Goal: Task Accomplishment & Management: Use online tool/utility

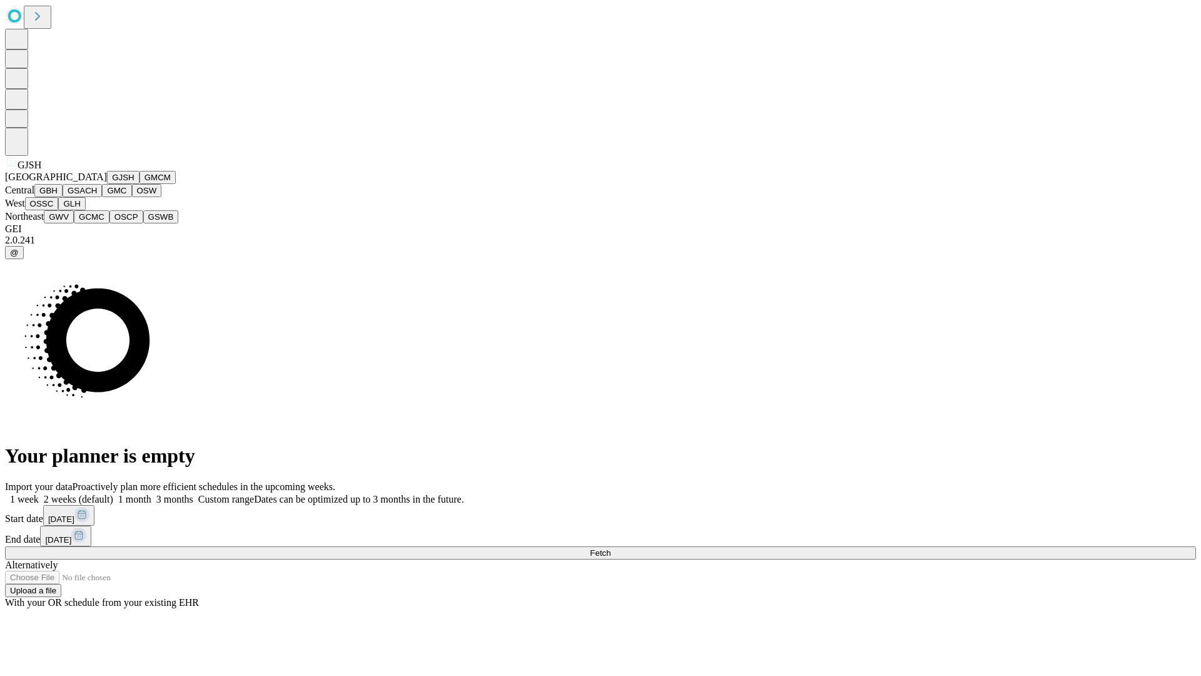
click at [107, 184] on button "GJSH" at bounding box center [123, 177] width 33 height 13
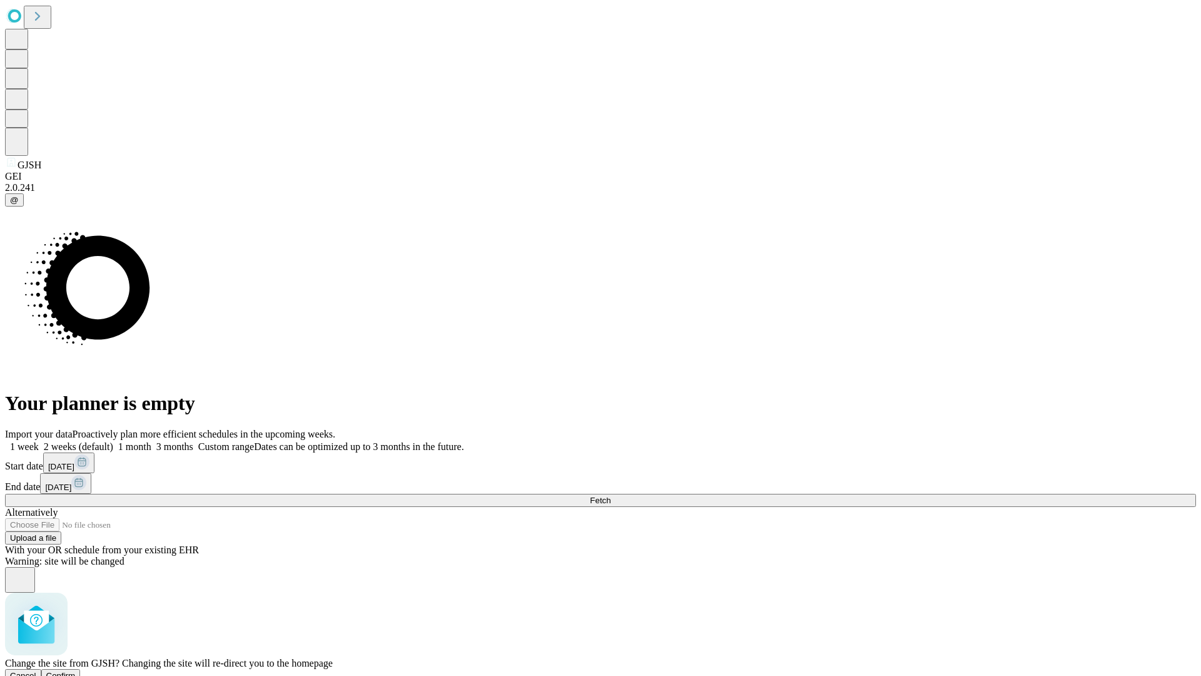
click at [76, 671] on span "Confirm" at bounding box center [60, 675] width 29 height 9
click at [39, 441] on label "1 week" at bounding box center [22, 446] width 34 height 11
click at [611, 495] on span "Fetch" at bounding box center [600, 499] width 21 height 9
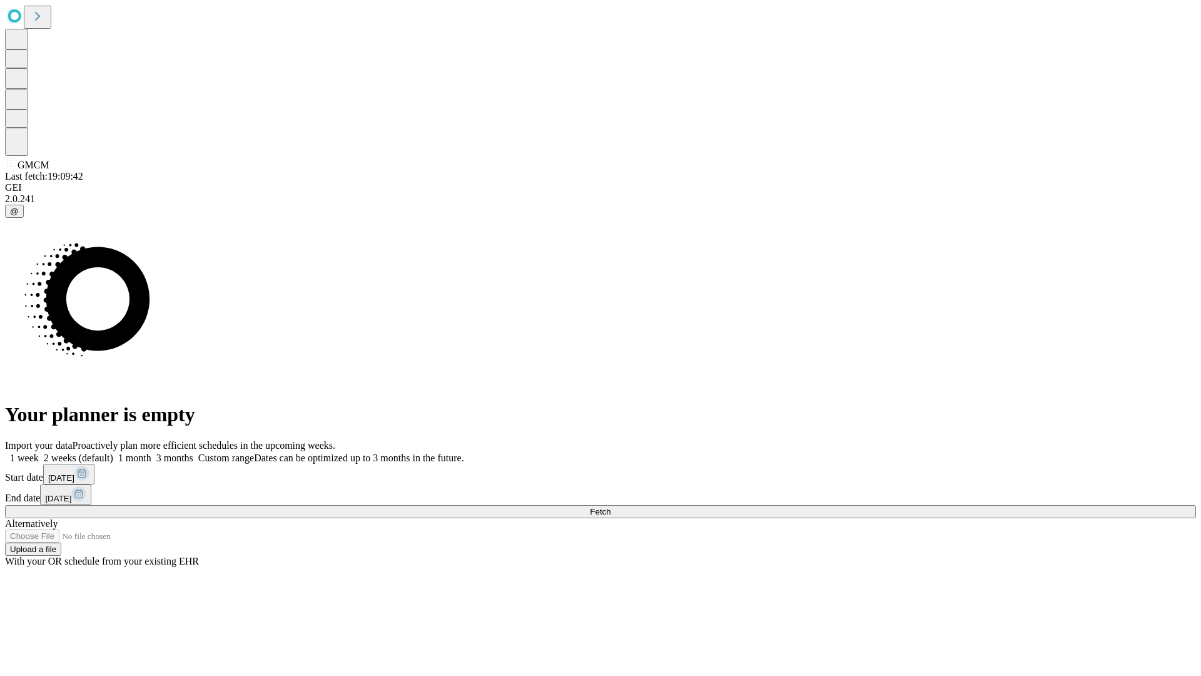
click at [39, 452] on label "1 week" at bounding box center [22, 457] width 34 height 11
click at [611, 507] on span "Fetch" at bounding box center [600, 511] width 21 height 9
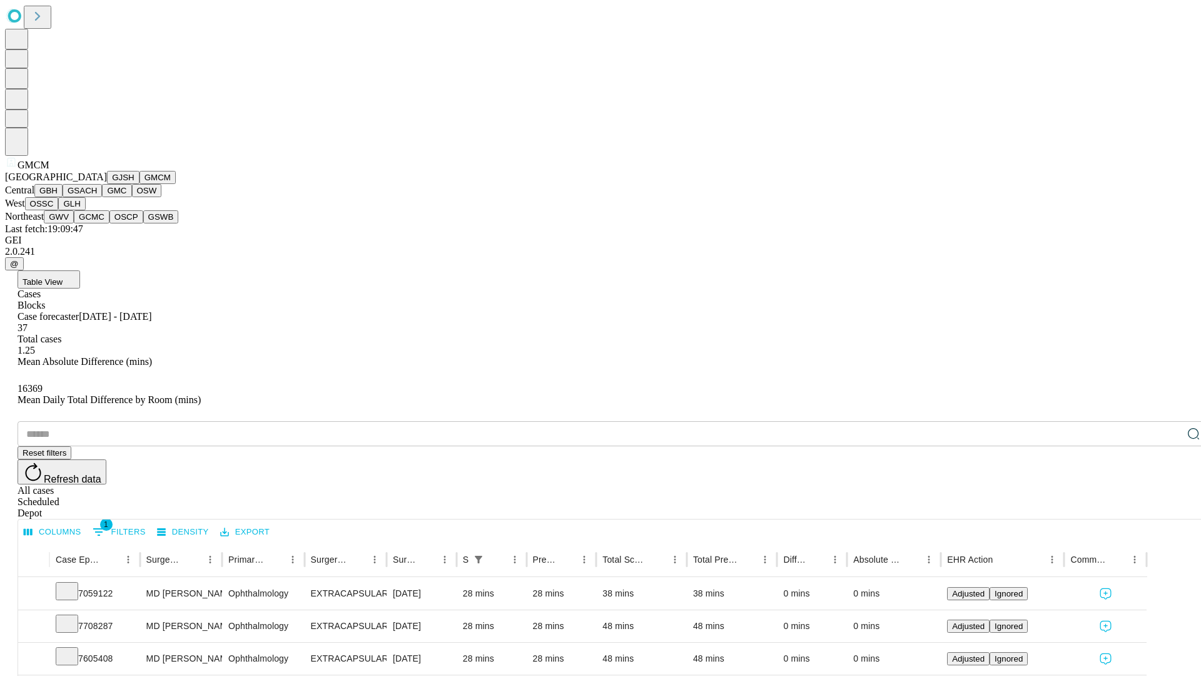
click at [63, 197] on button "GBH" at bounding box center [48, 190] width 28 height 13
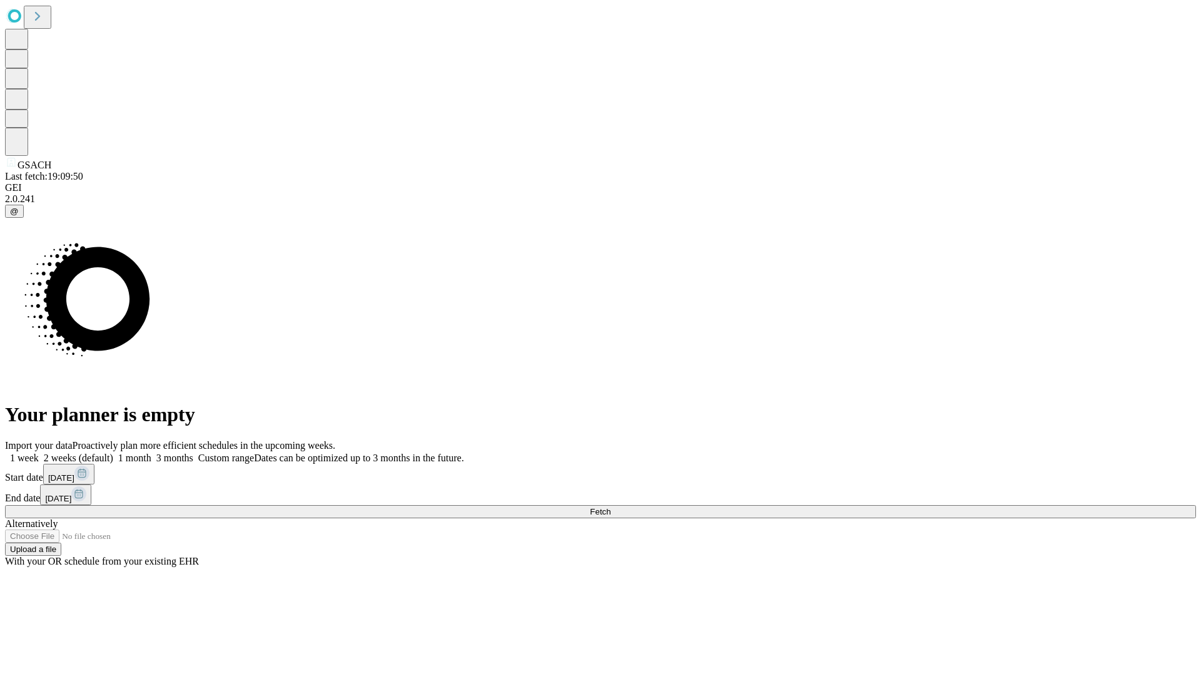
click at [611, 507] on span "Fetch" at bounding box center [600, 511] width 21 height 9
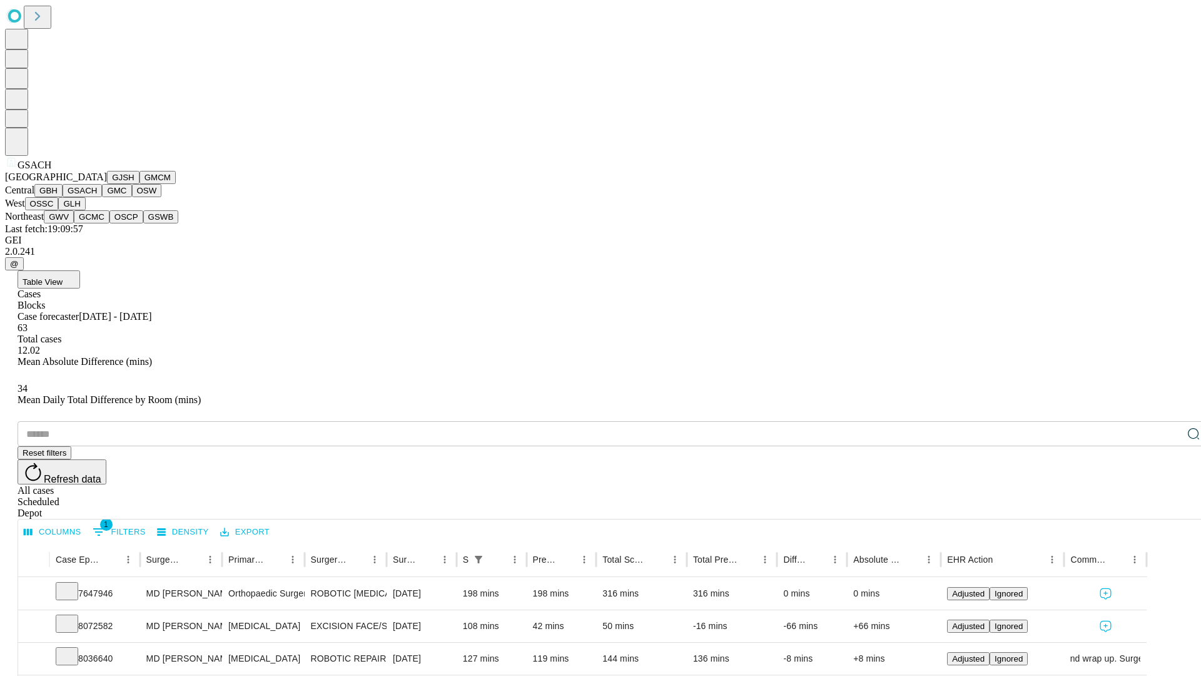
click at [102, 197] on button "GMC" at bounding box center [116, 190] width 29 height 13
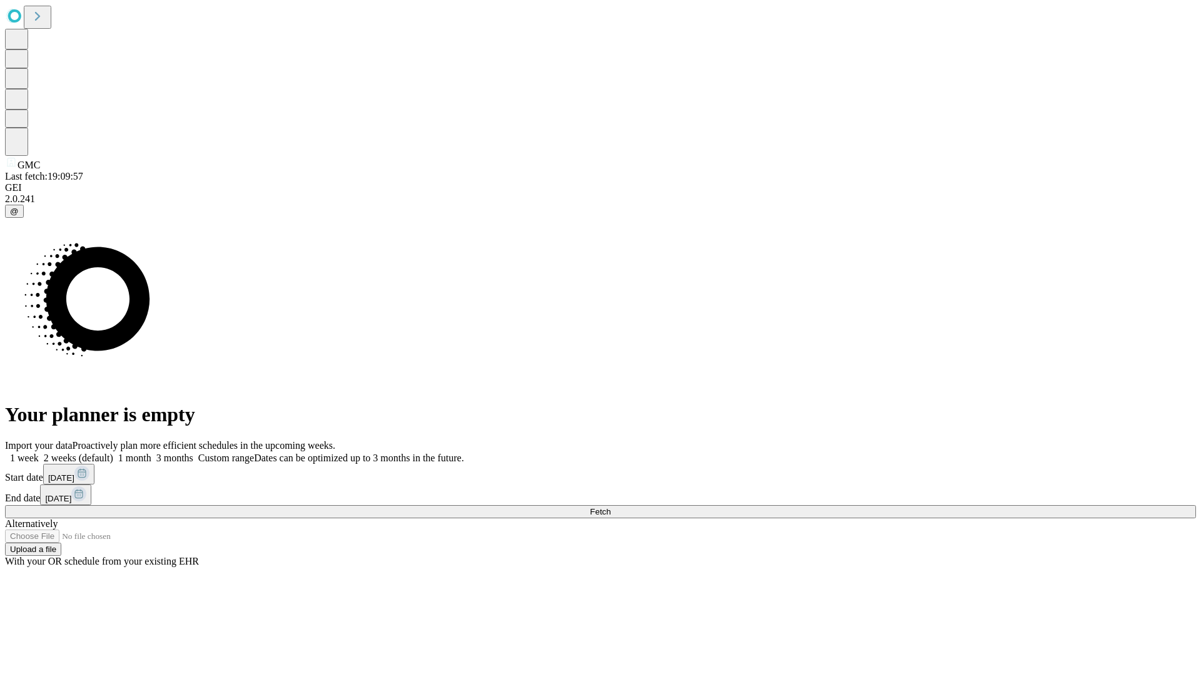
click at [39, 452] on label "1 week" at bounding box center [22, 457] width 34 height 11
click at [611, 507] on span "Fetch" at bounding box center [600, 511] width 21 height 9
click at [39, 452] on label "1 week" at bounding box center [22, 457] width 34 height 11
click at [611, 507] on span "Fetch" at bounding box center [600, 511] width 21 height 9
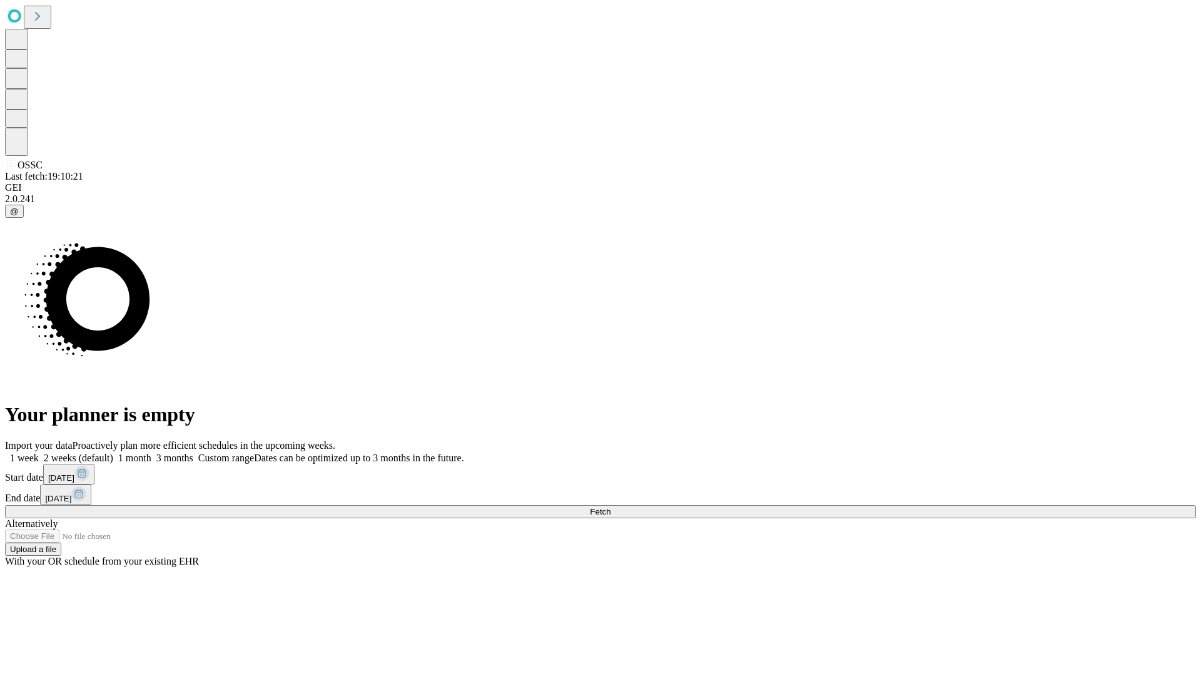
click at [39, 452] on label "1 week" at bounding box center [22, 457] width 34 height 11
click at [611, 507] on span "Fetch" at bounding box center [600, 511] width 21 height 9
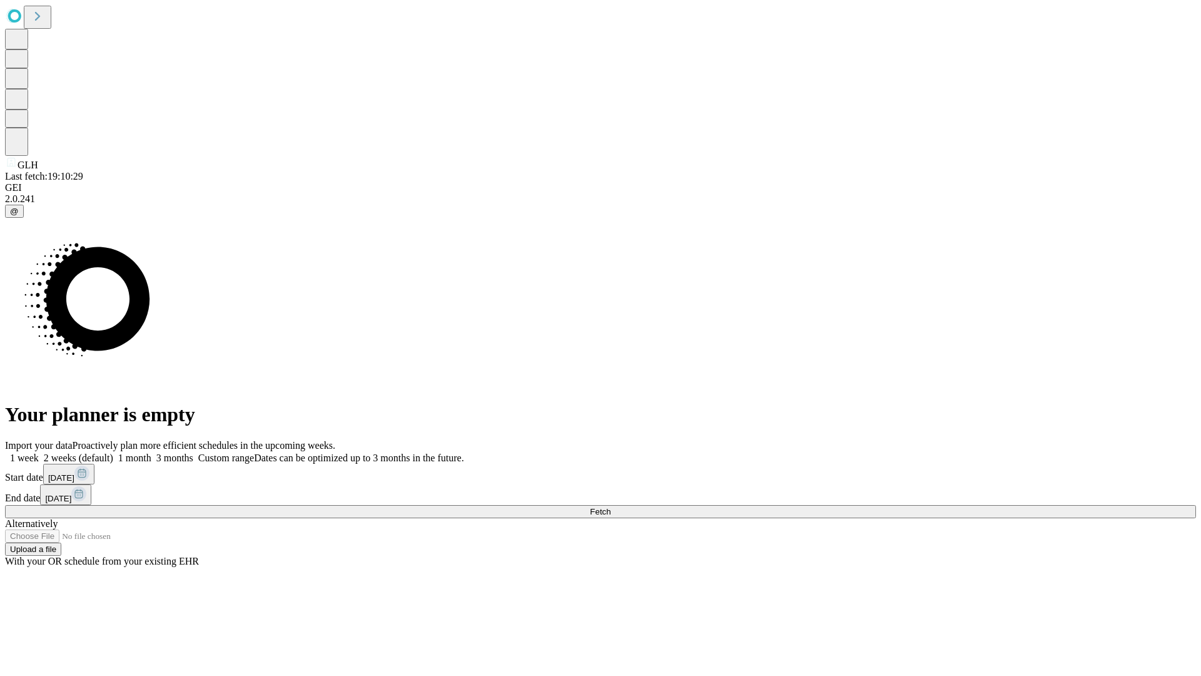
click at [39, 452] on label "1 week" at bounding box center [22, 457] width 34 height 11
click at [611, 507] on span "Fetch" at bounding box center [600, 511] width 21 height 9
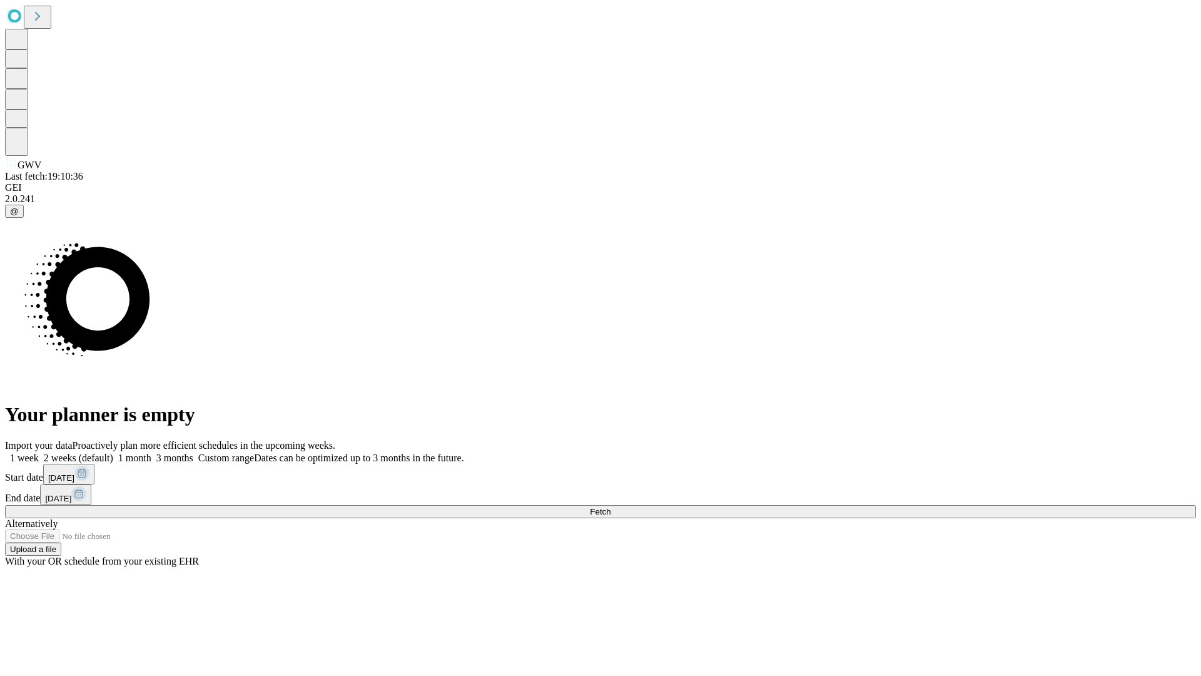
click at [39, 452] on label "1 week" at bounding box center [22, 457] width 34 height 11
click at [611, 507] on span "Fetch" at bounding box center [600, 511] width 21 height 9
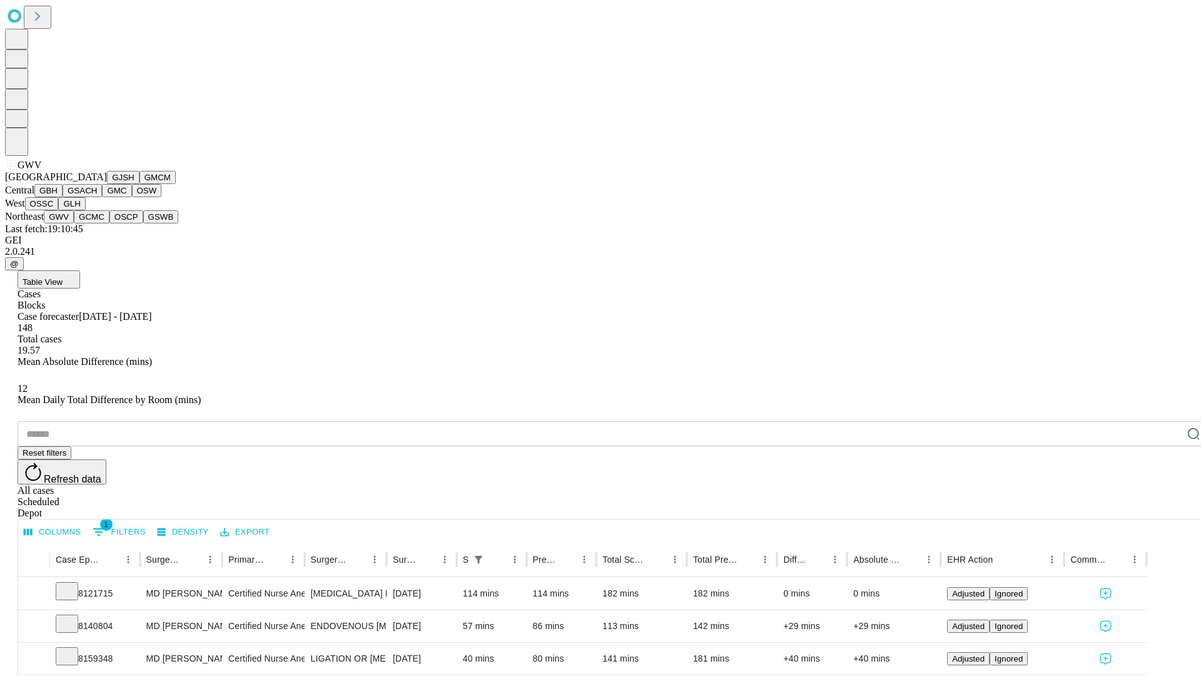
click at [97, 223] on button "GCMC" at bounding box center [92, 216] width 36 height 13
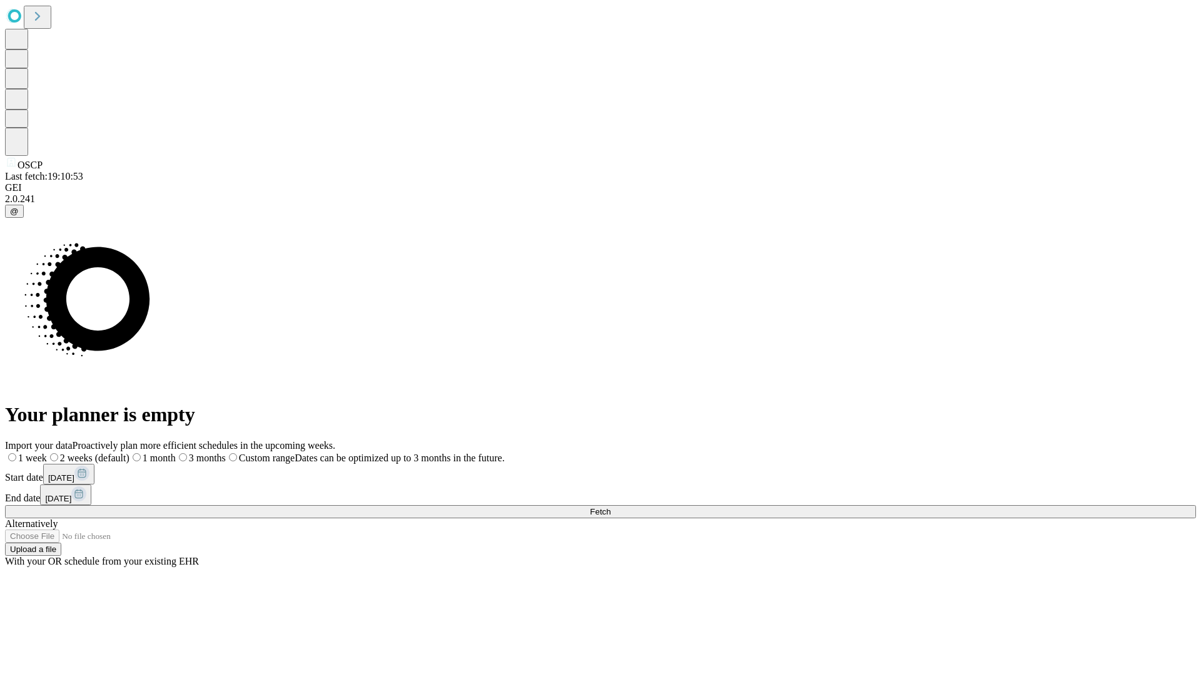
click at [611, 507] on span "Fetch" at bounding box center [600, 511] width 21 height 9
